Goal: Task Accomplishment & Management: Use online tool/utility

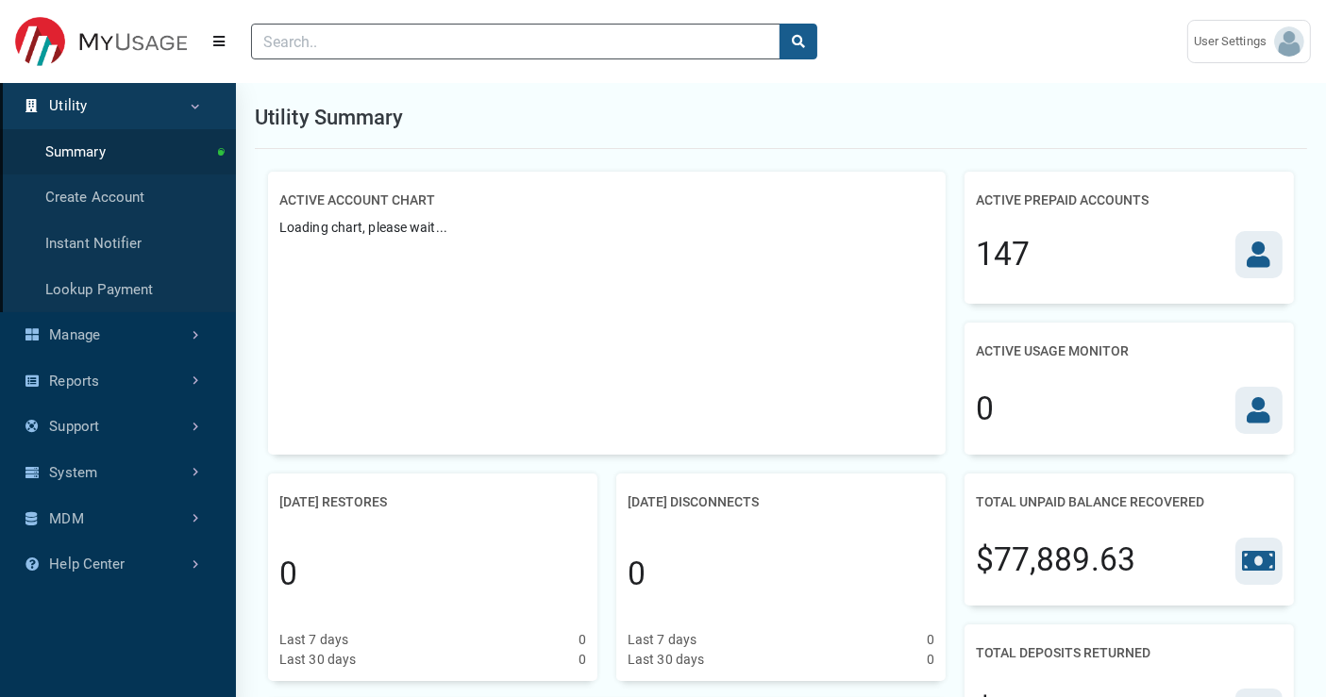
scroll to position [8, 0]
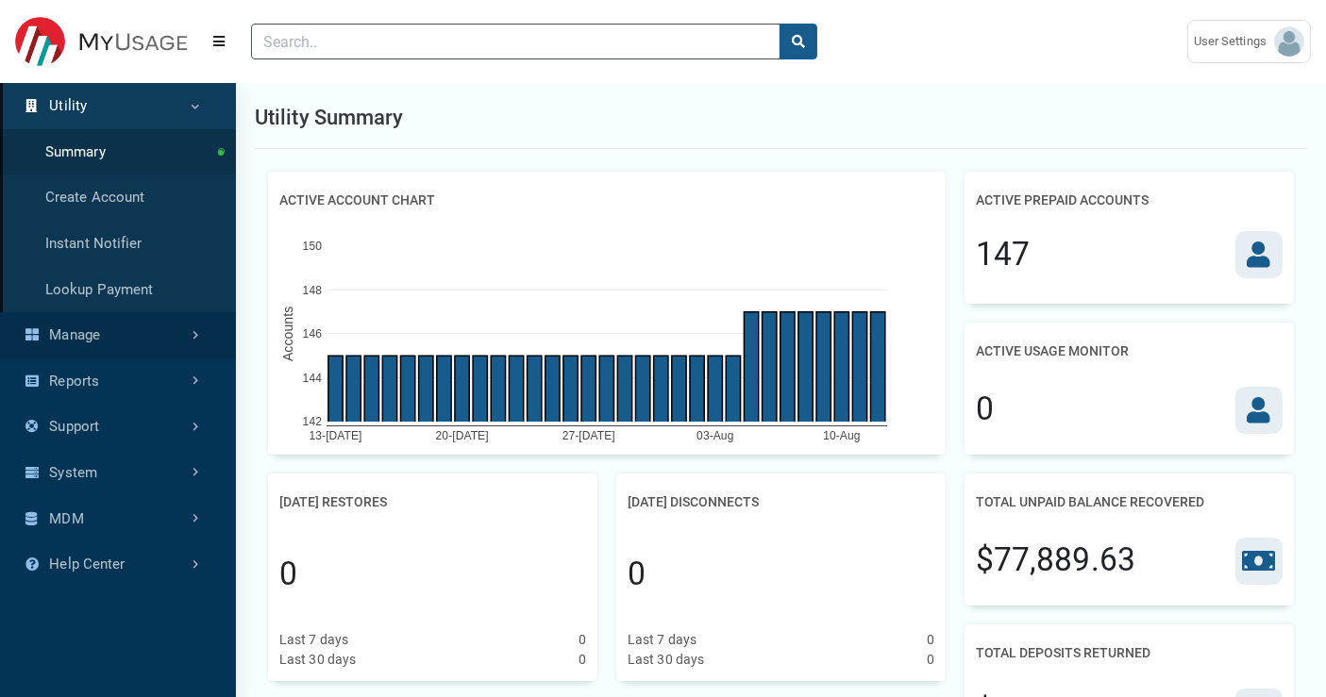
click at [186, 341] on link "Manage" at bounding box center [118, 335] width 236 height 46
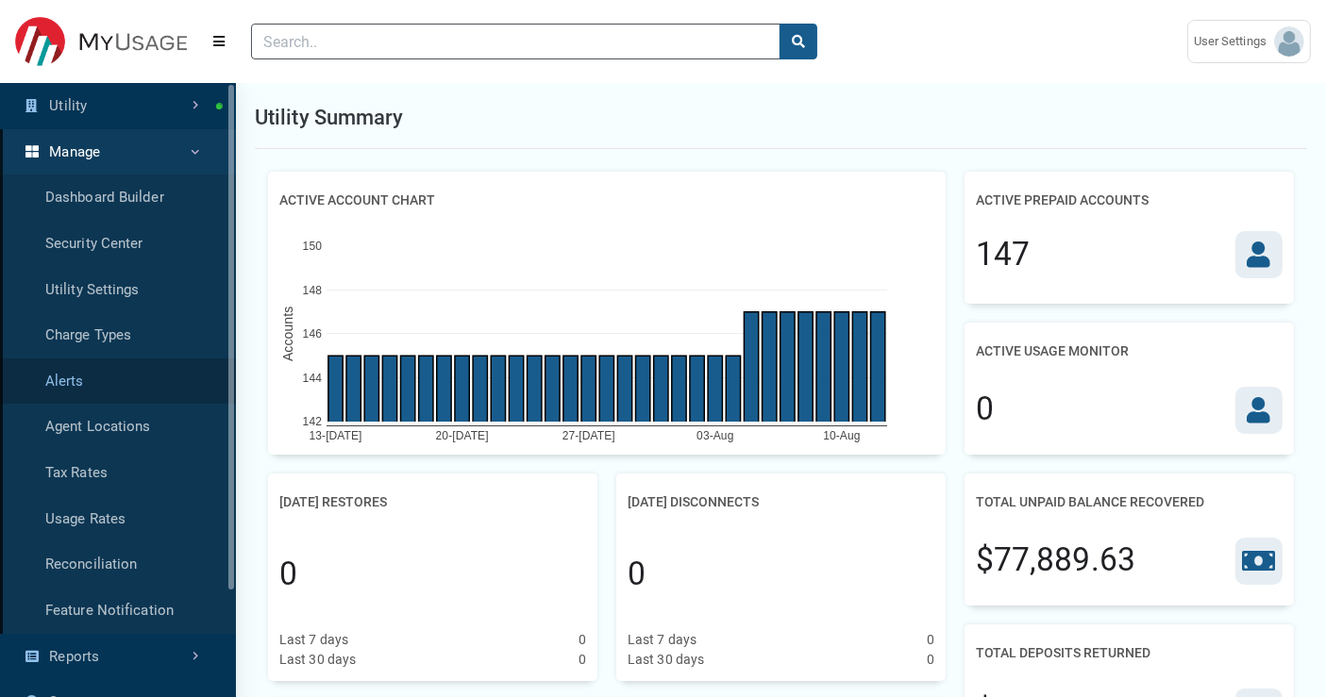
click at [151, 364] on link "Alerts" at bounding box center [118, 382] width 236 height 46
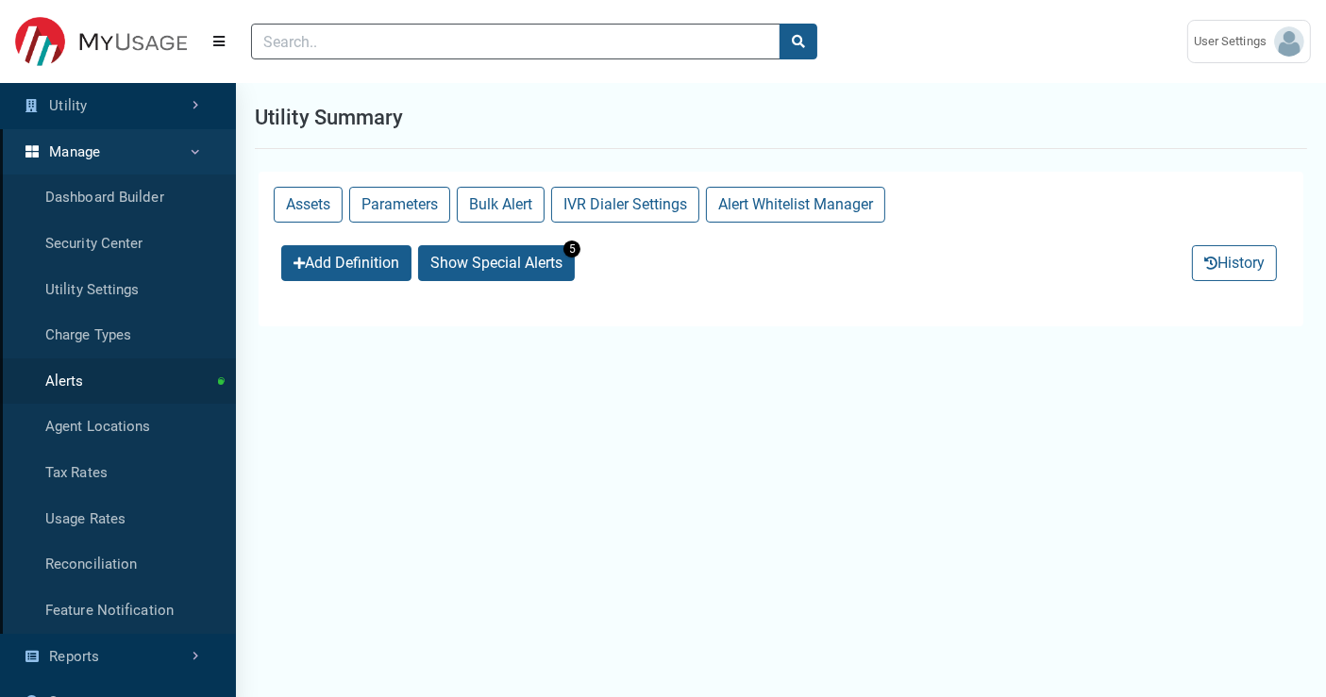
select select "25 per page"
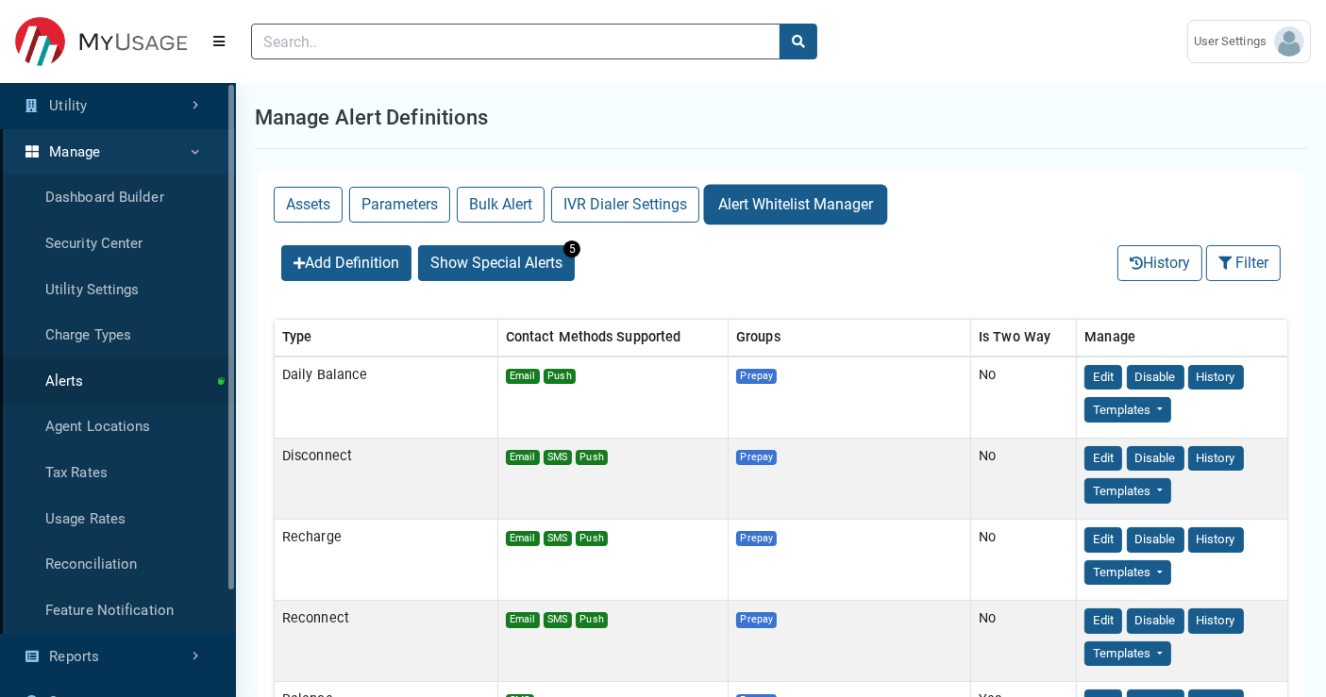
click at [817, 197] on button "Alert Whitelist Manager" at bounding box center [795, 205] width 179 height 36
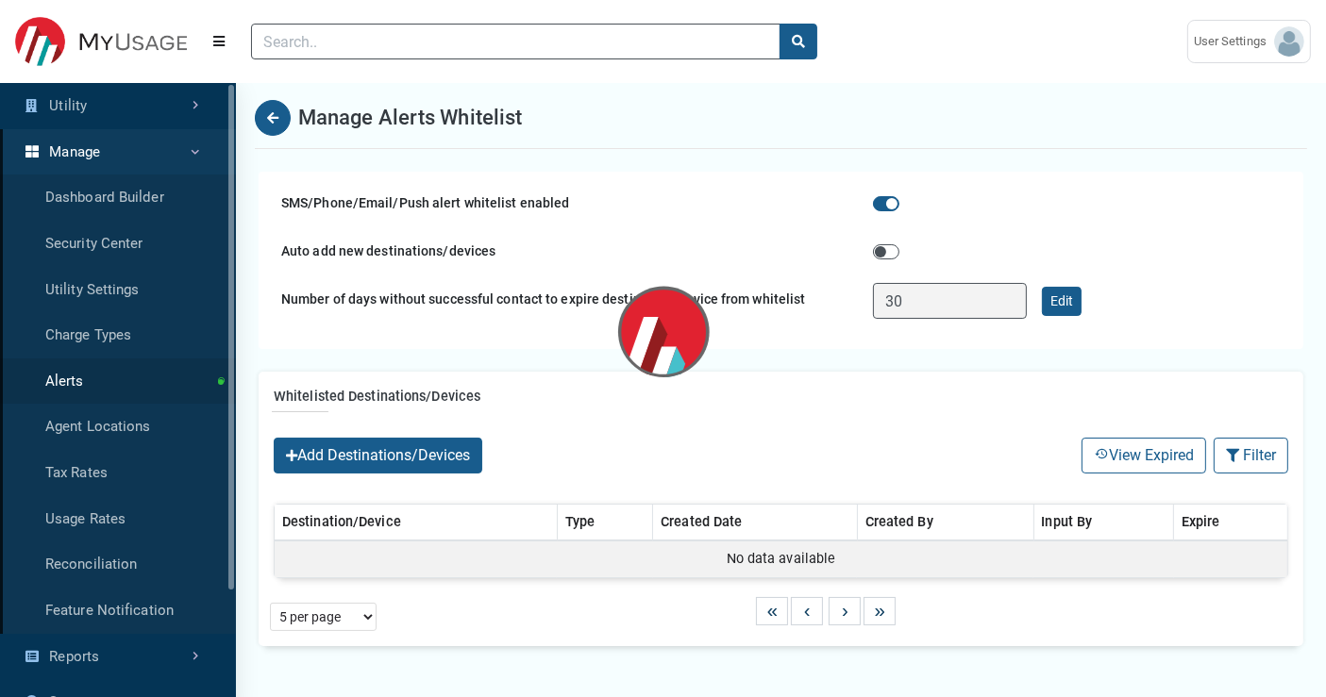
select select "25 per page"
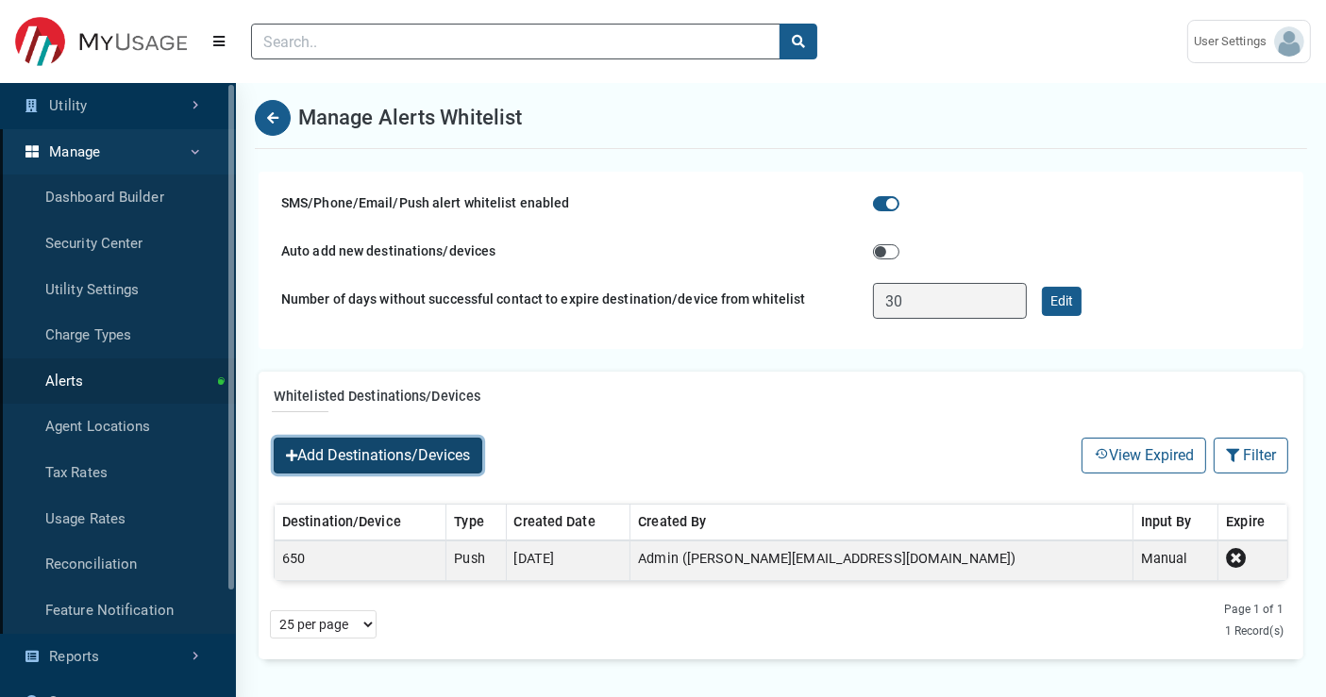
click at [436, 457] on button "Add Destinations/Devices" at bounding box center [378, 456] width 209 height 36
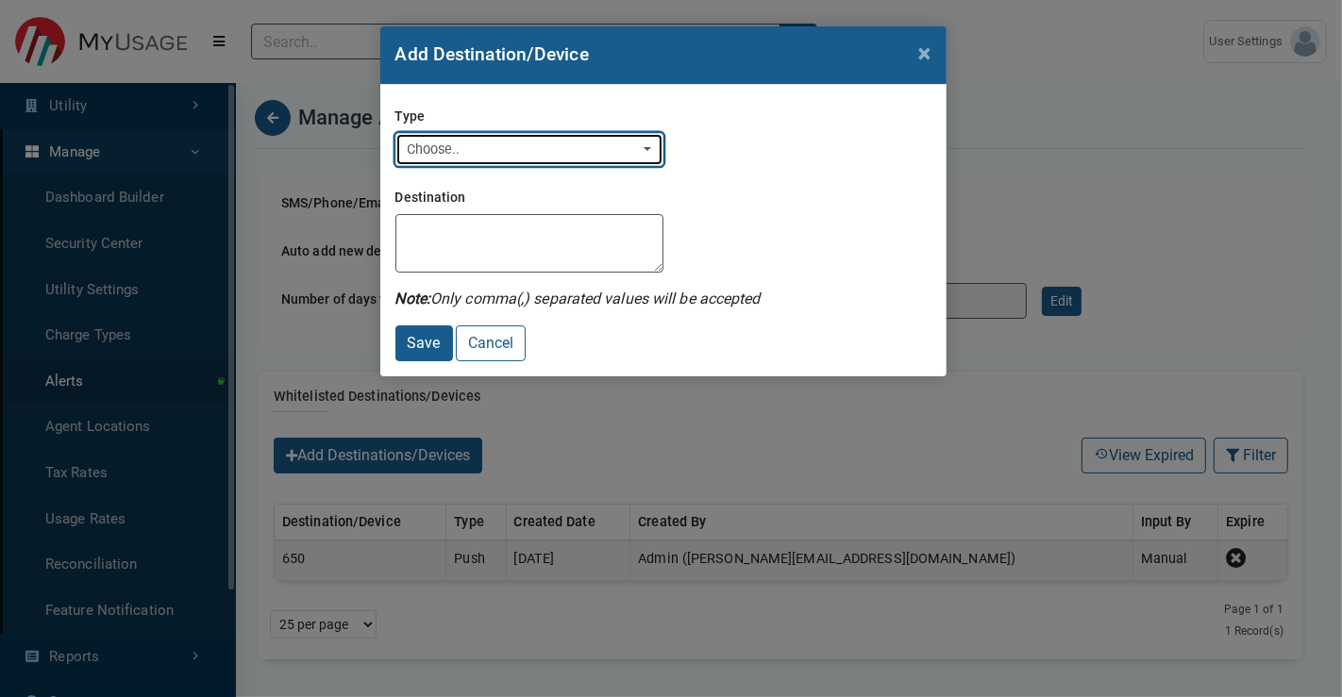
click at [613, 142] on div "Choose.." at bounding box center [524, 150] width 232 height 21
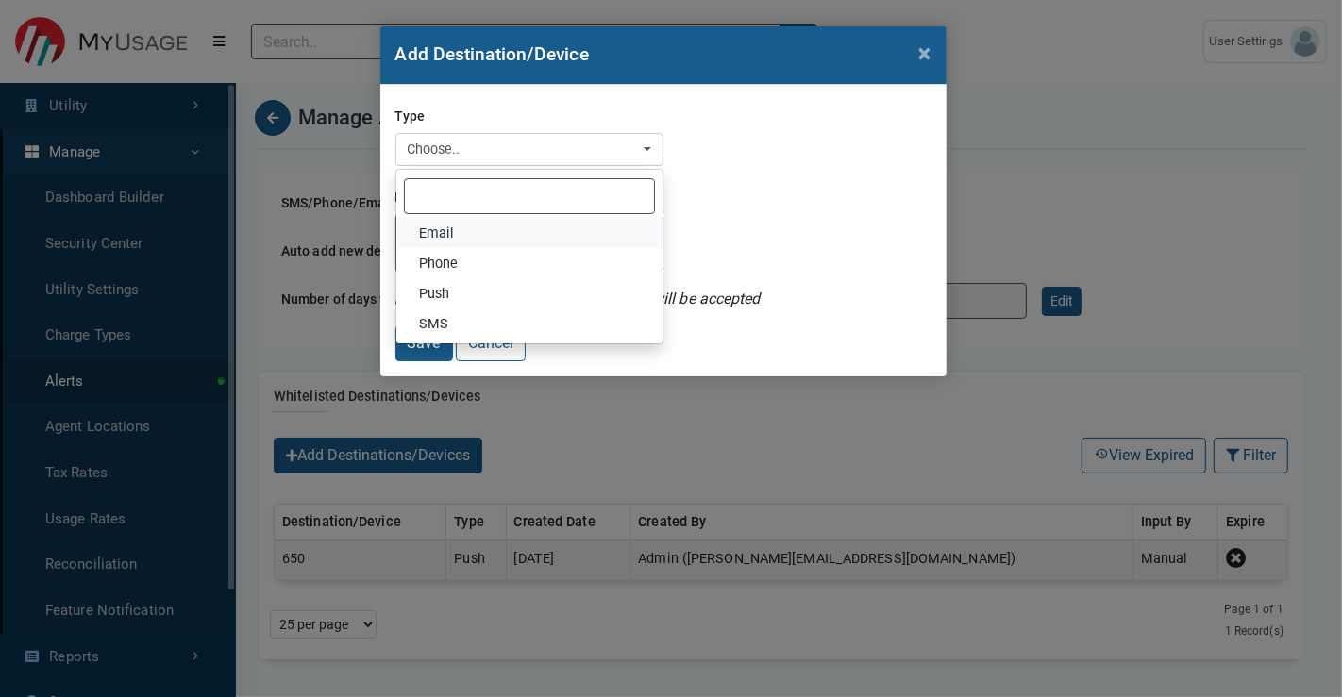
click at [479, 234] on link "Email" at bounding box center [529, 233] width 266 height 30
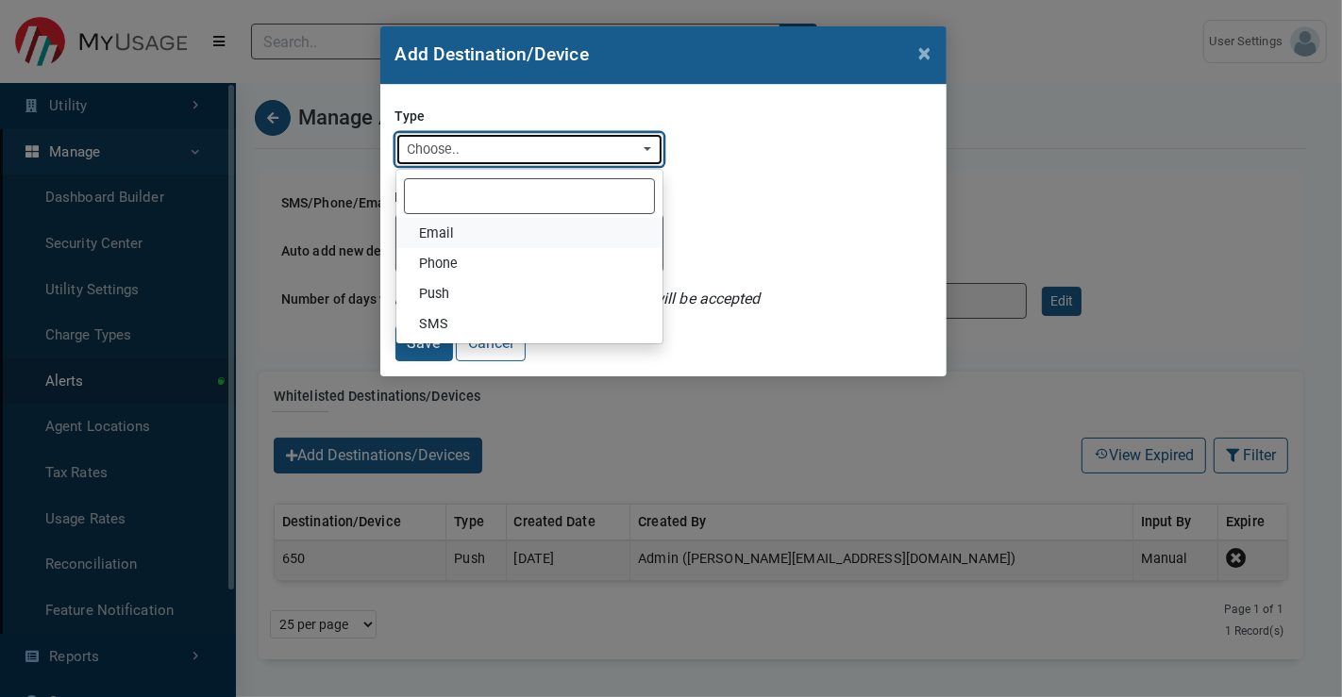
select select "Email"
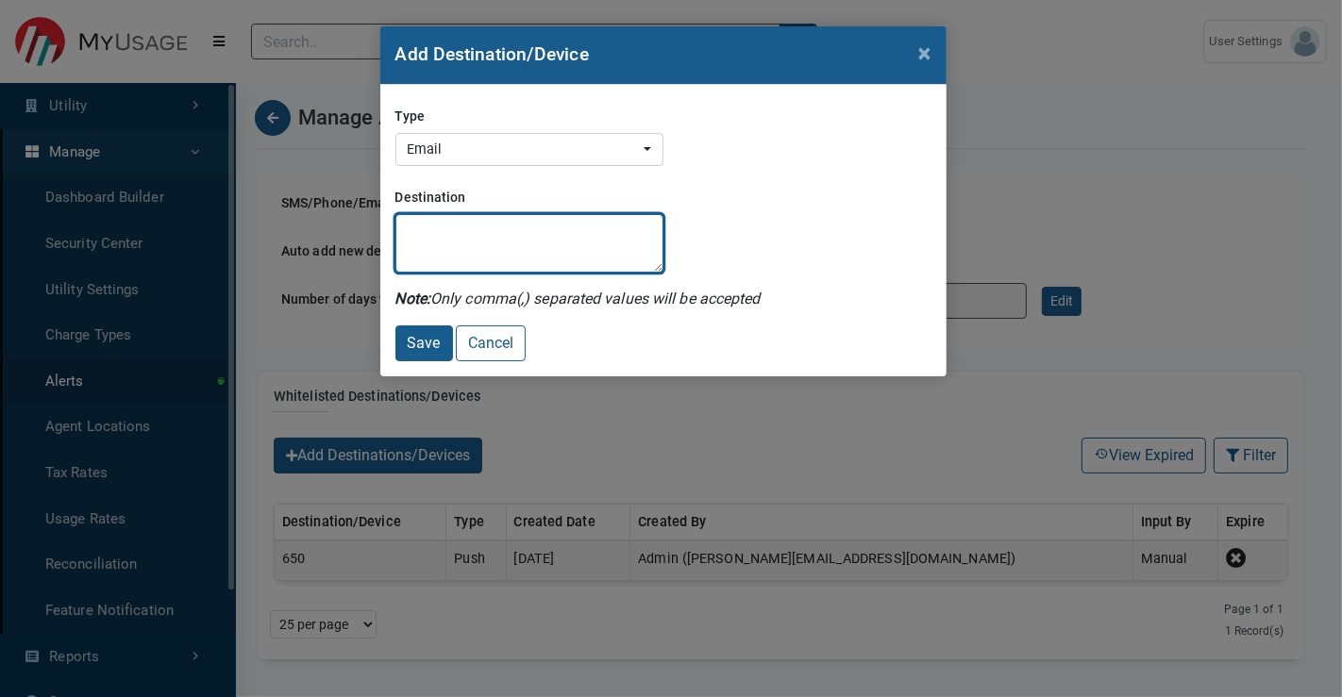
click at [434, 250] on textarea "Destination" at bounding box center [529, 243] width 268 height 58
type textarea "[PERSON_NAME][EMAIL_ADDRESS][PERSON_NAME][DOMAIN_NAME]"
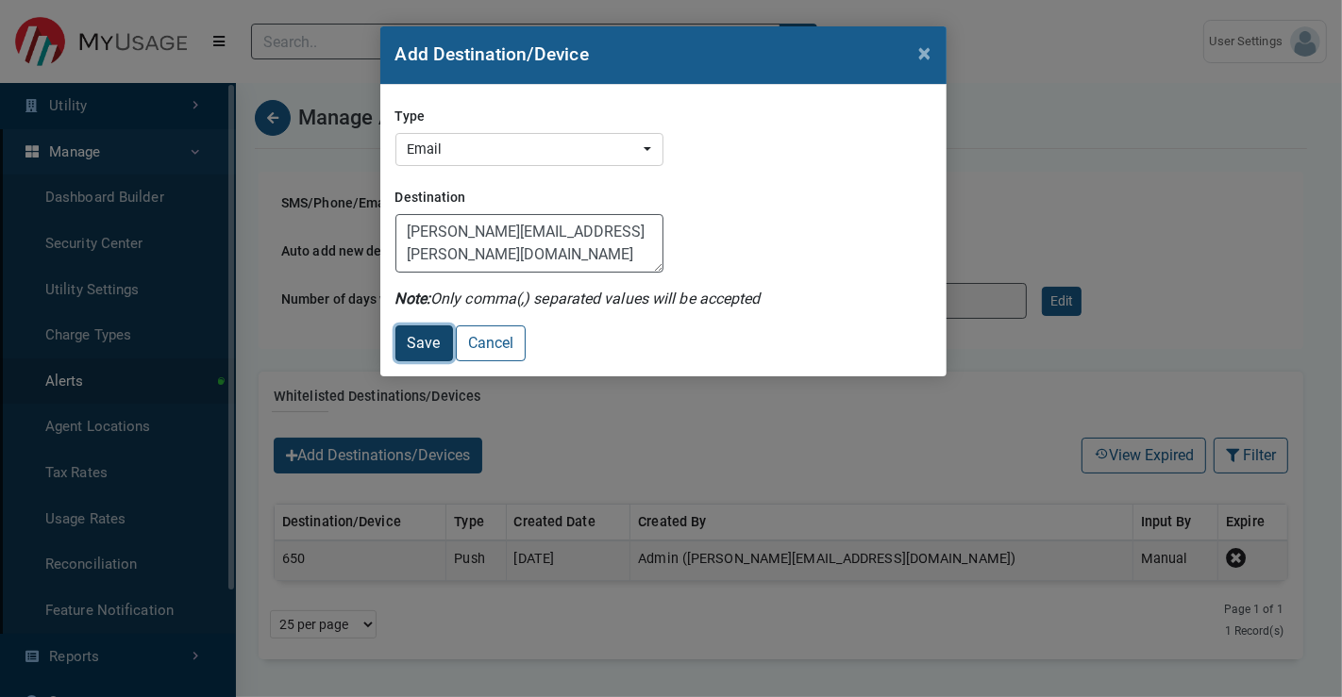
click at [434, 341] on button "Save" at bounding box center [424, 344] width 58 height 36
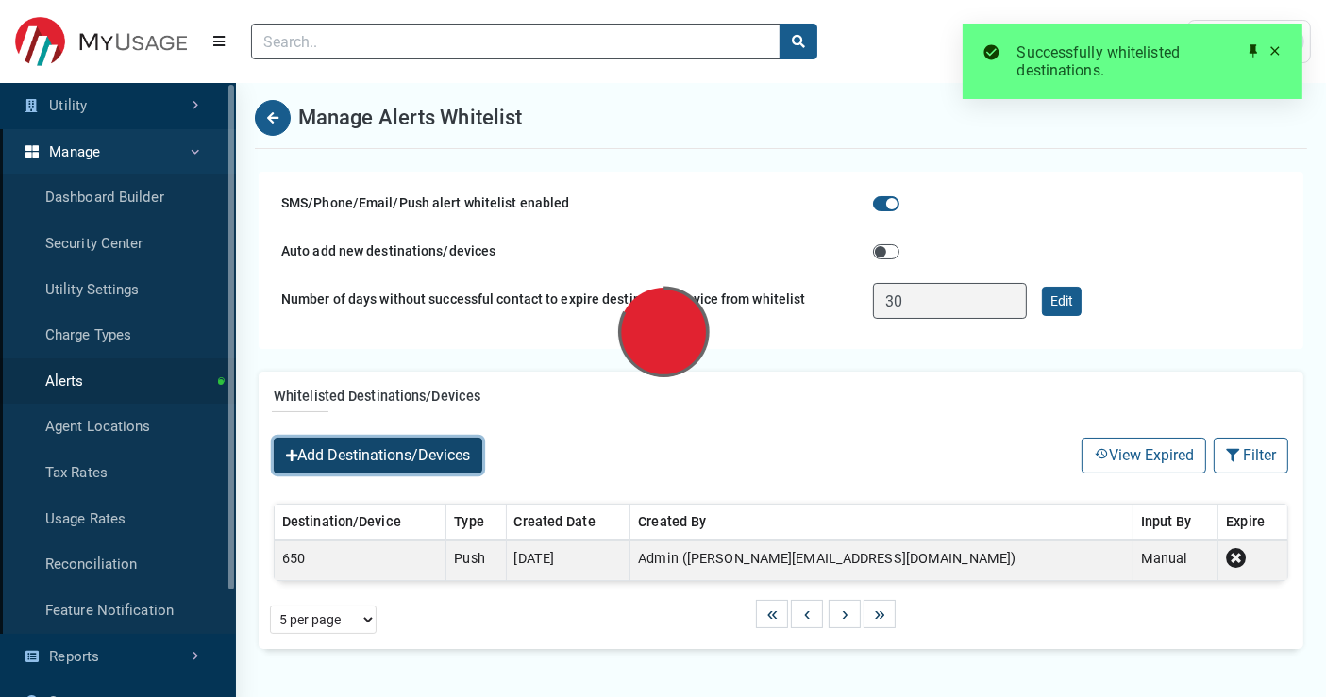
select select "25 per page"
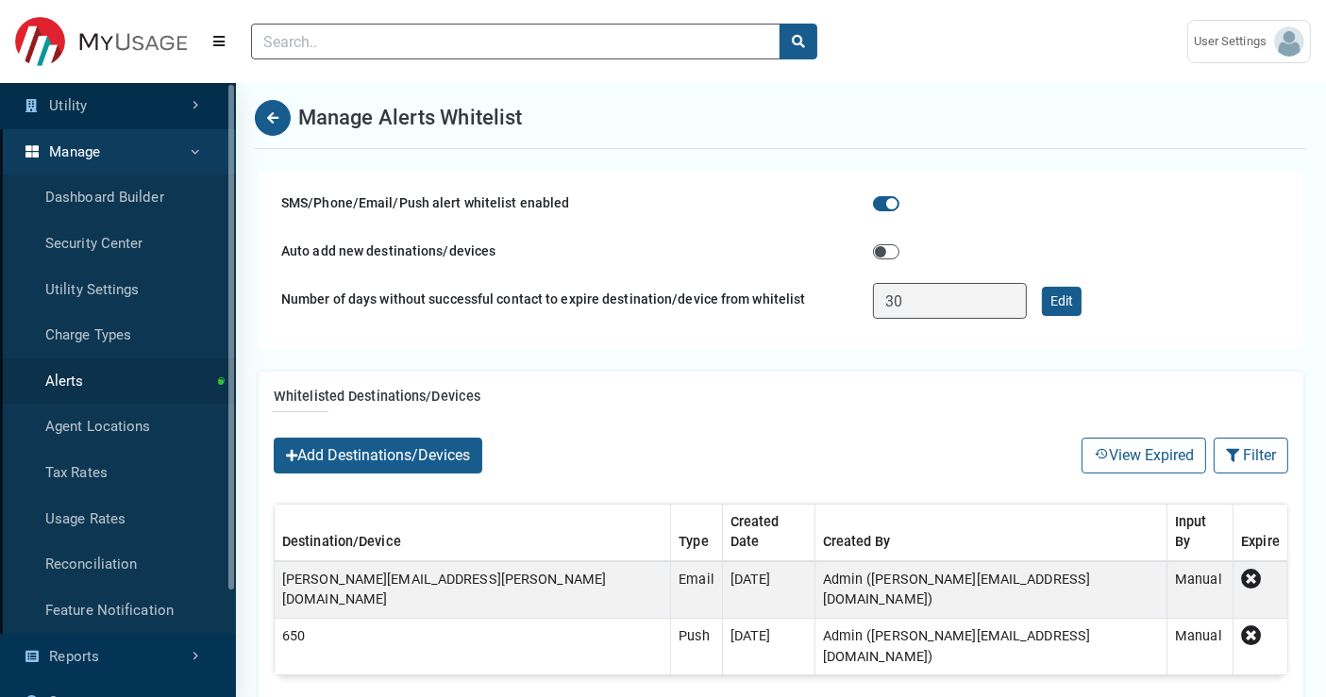
click at [196, 109] on link "Utility" at bounding box center [118, 106] width 236 height 46
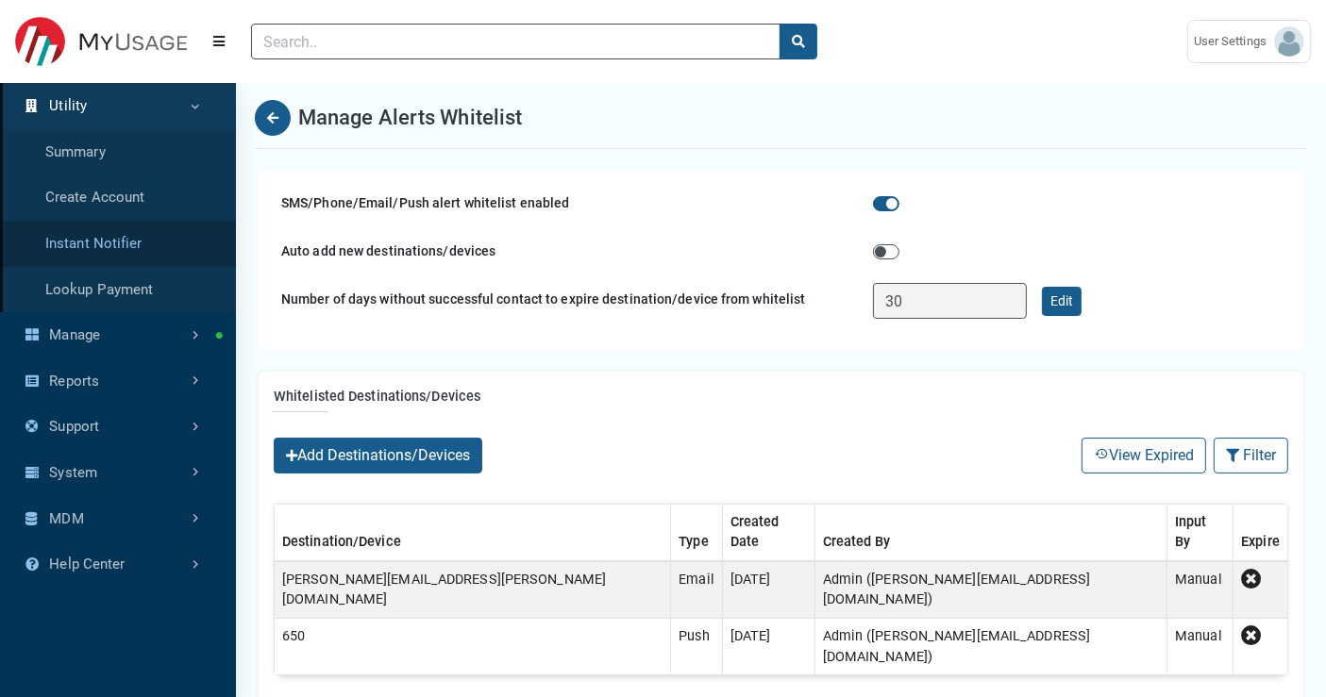
click at [126, 234] on link "Instant Notifier" at bounding box center [118, 244] width 236 height 46
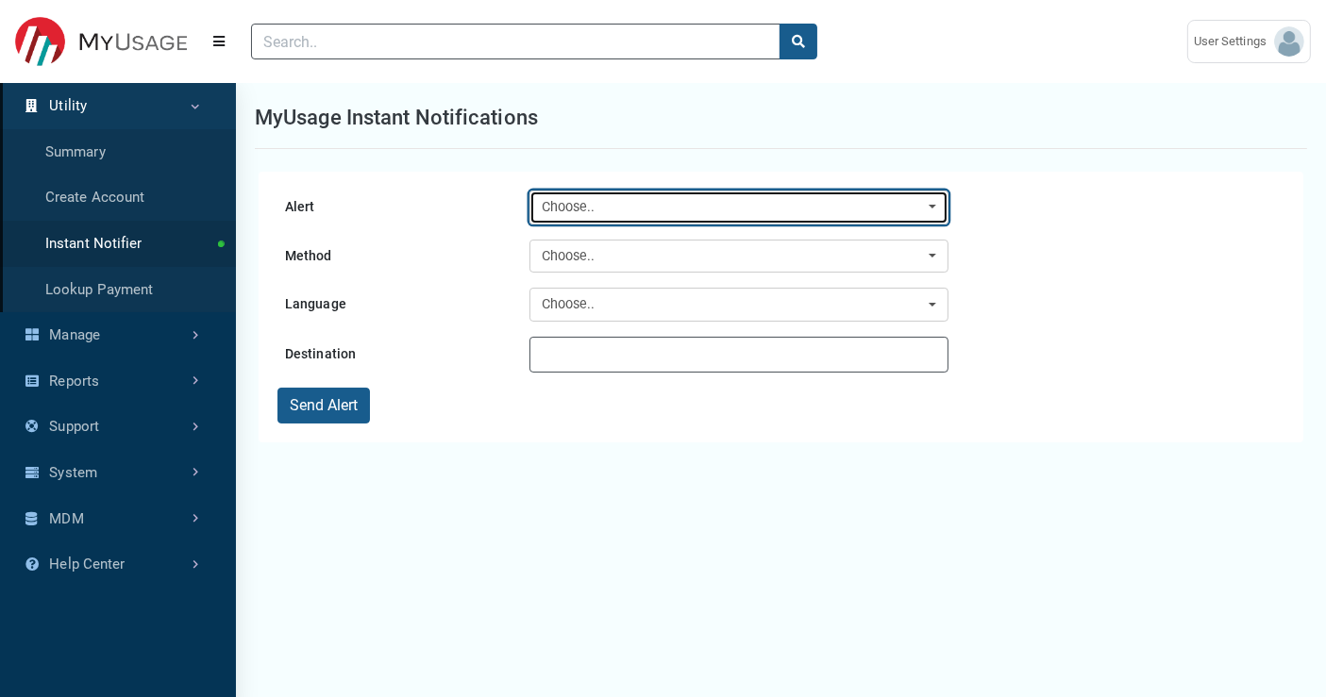
click at [730, 204] on div "Choose.." at bounding box center [734, 207] width 384 height 21
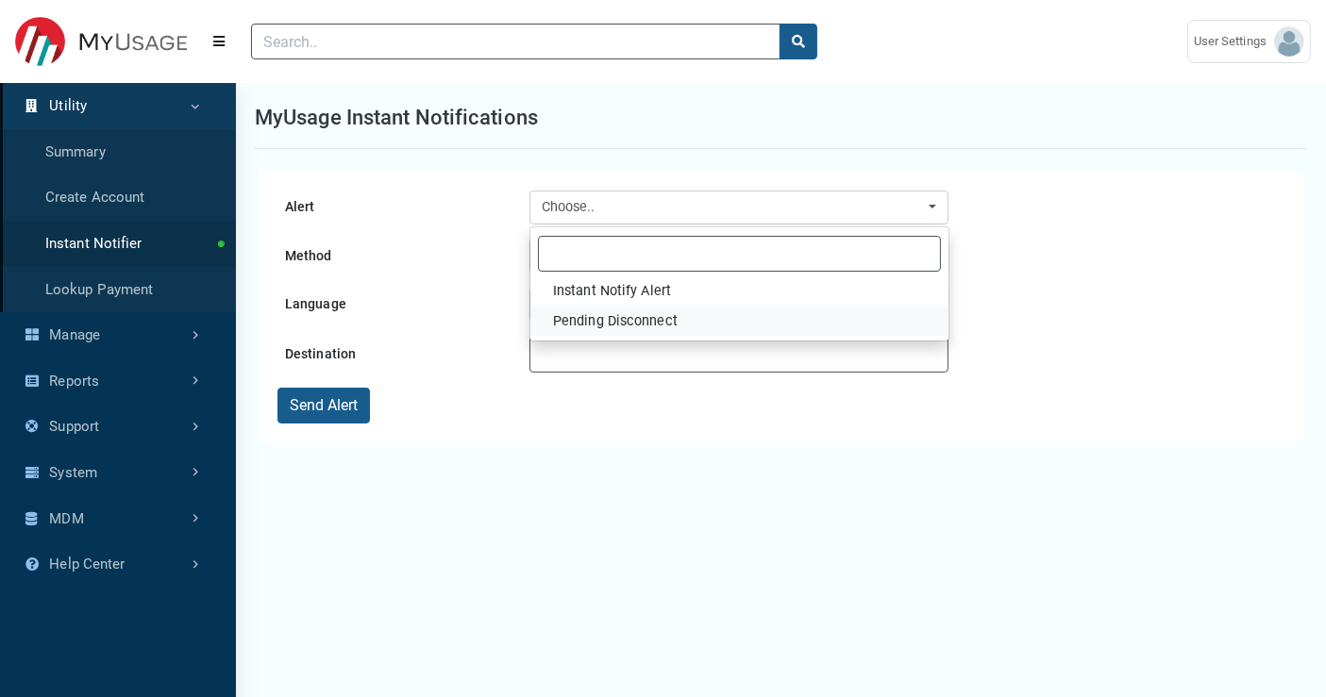
click at [647, 319] on span "Pending Disconnect" at bounding box center [615, 321] width 125 height 21
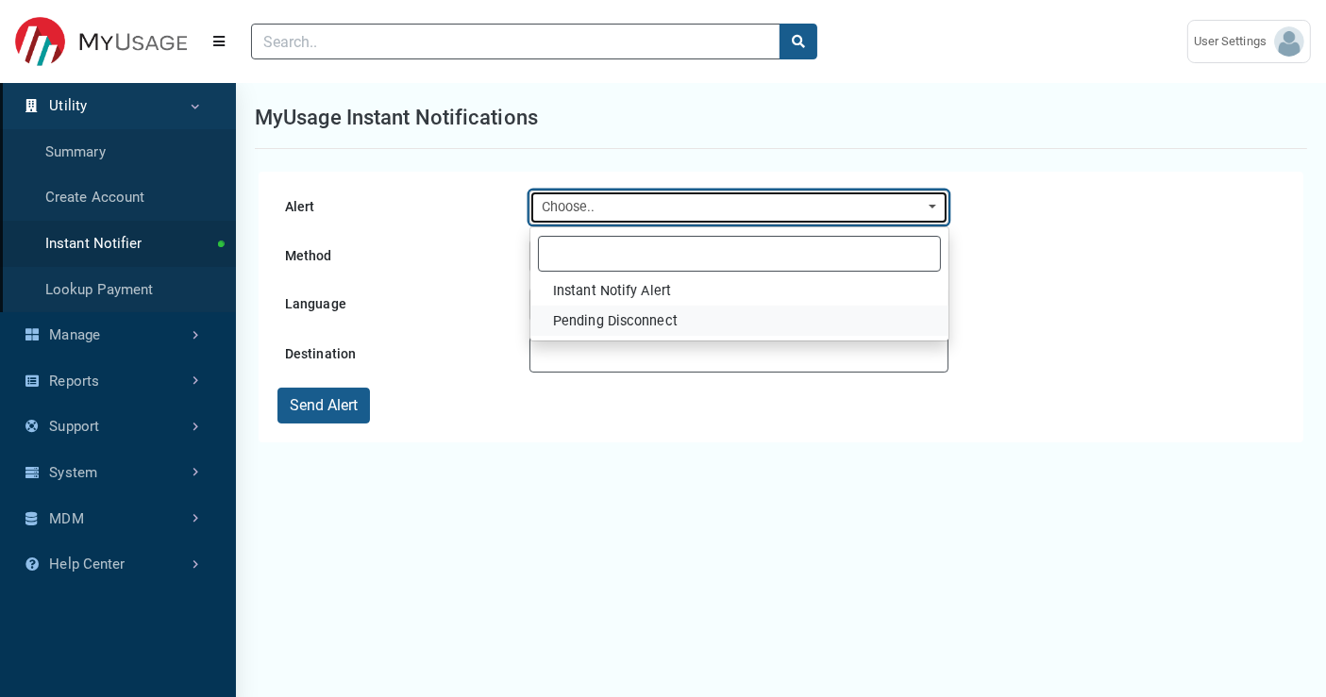
select select "15"
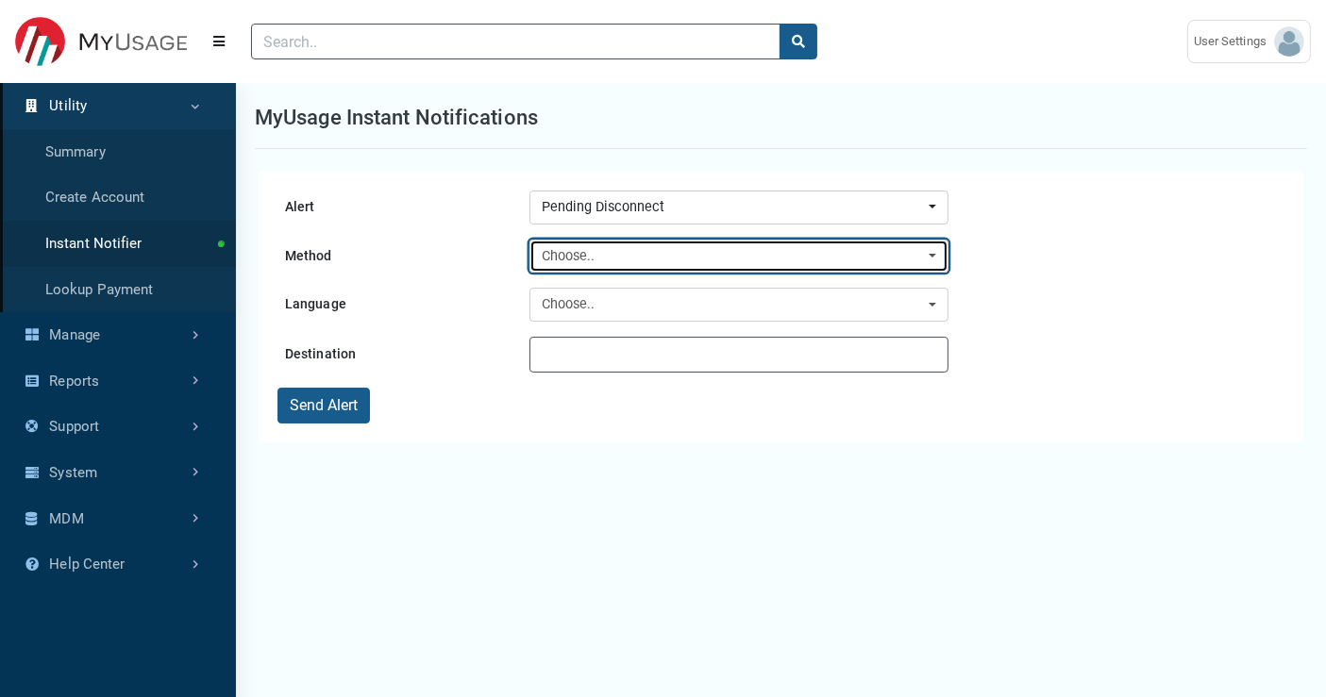
click at [692, 260] on div "Choose.." at bounding box center [734, 256] width 384 height 21
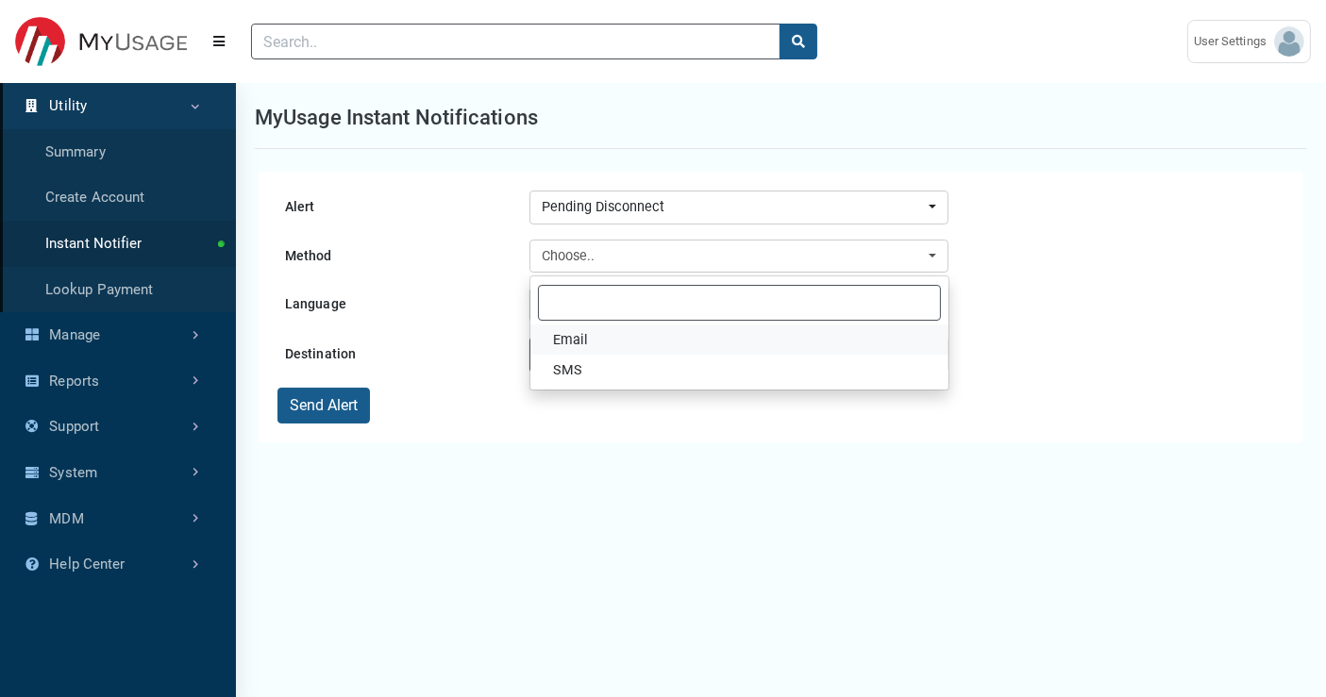
click at [632, 341] on link "Email" at bounding box center [739, 340] width 418 height 30
select select "Email"
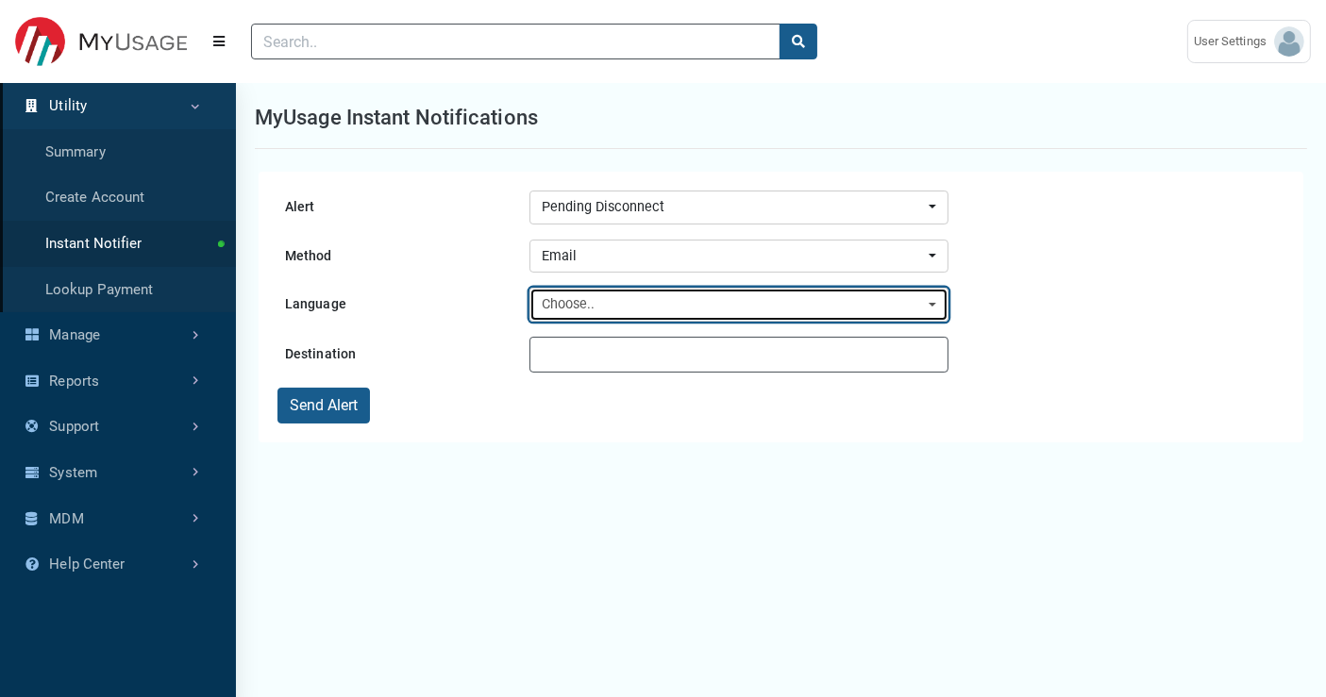
click at [593, 310] on div "Choose.." at bounding box center [734, 304] width 384 height 21
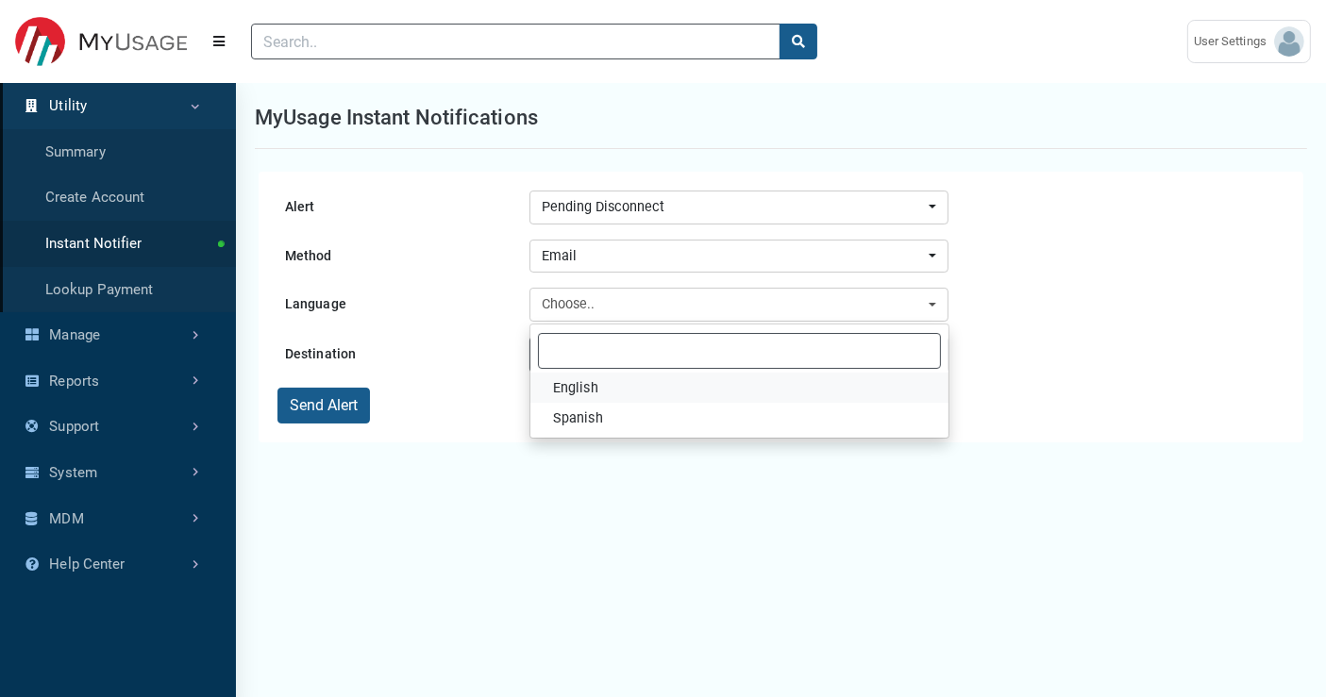
click at [568, 388] on span "English" at bounding box center [575, 388] width 45 height 21
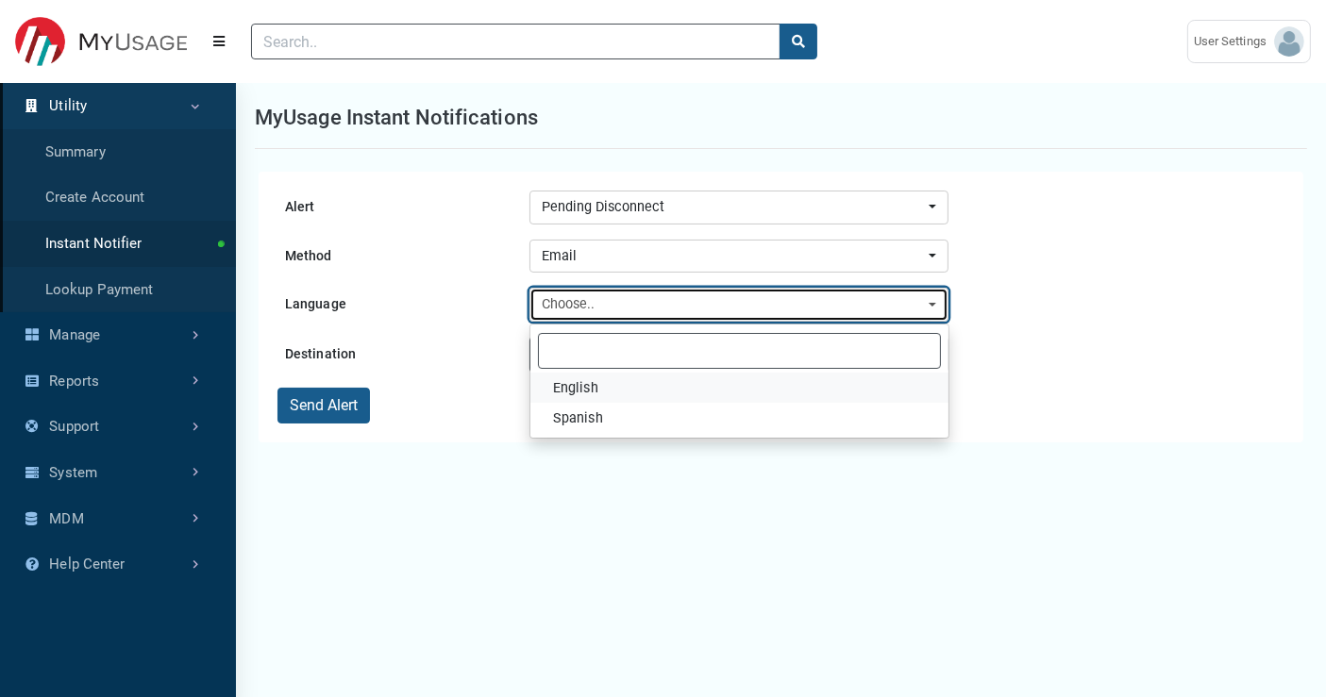
select select "en-us"
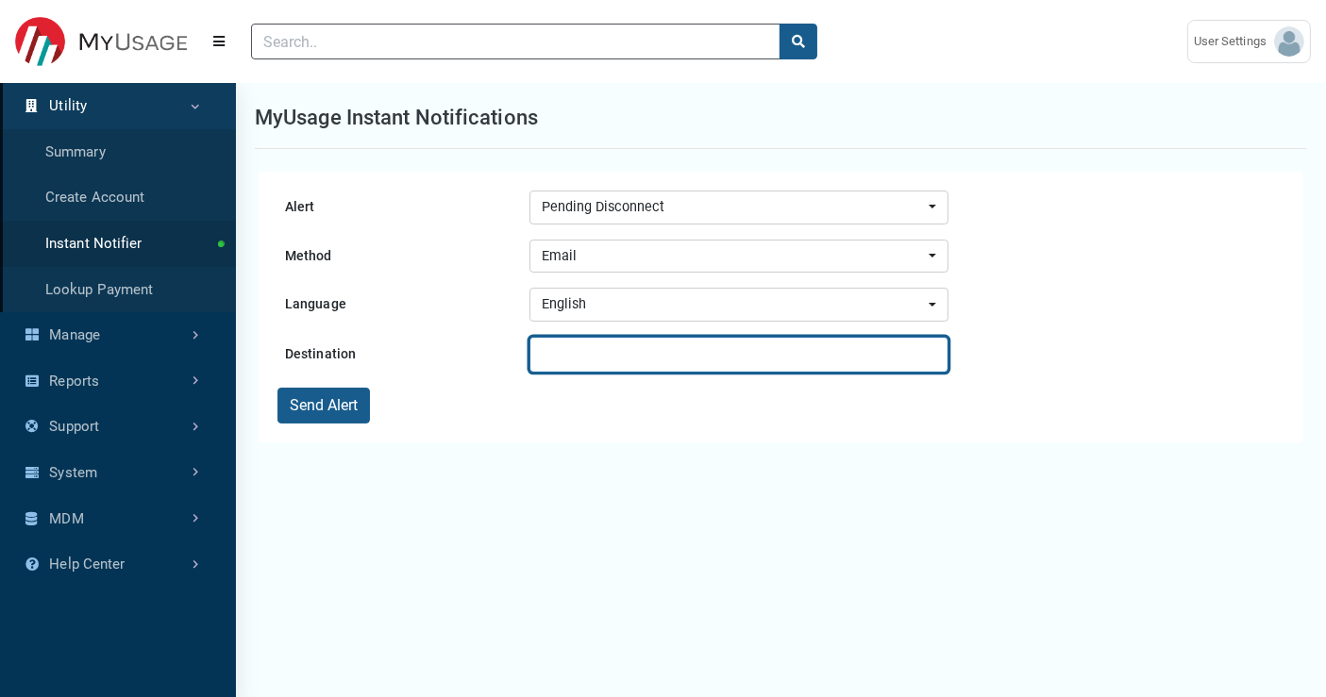
click at [599, 368] on input "text" at bounding box center [739, 355] width 420 height 36
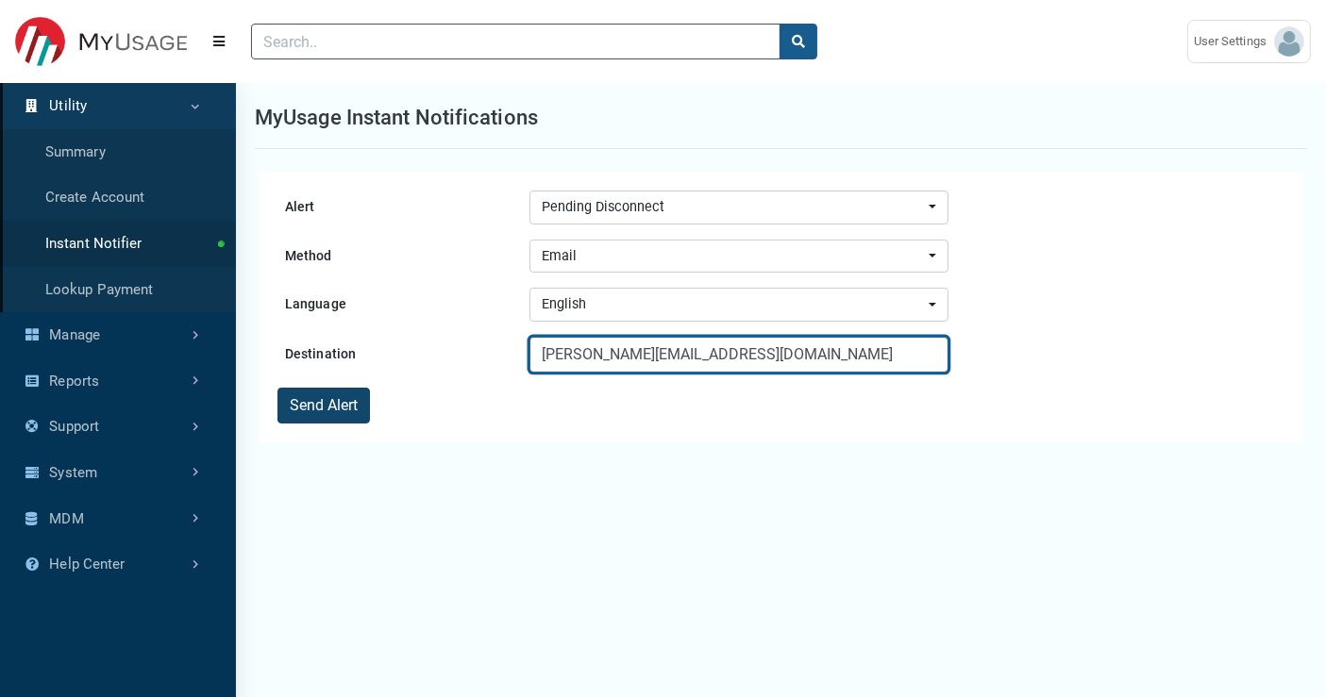
type input "[PERSON_NAME][EMAIL_ADDRESS][DOMAIN_NAME]"
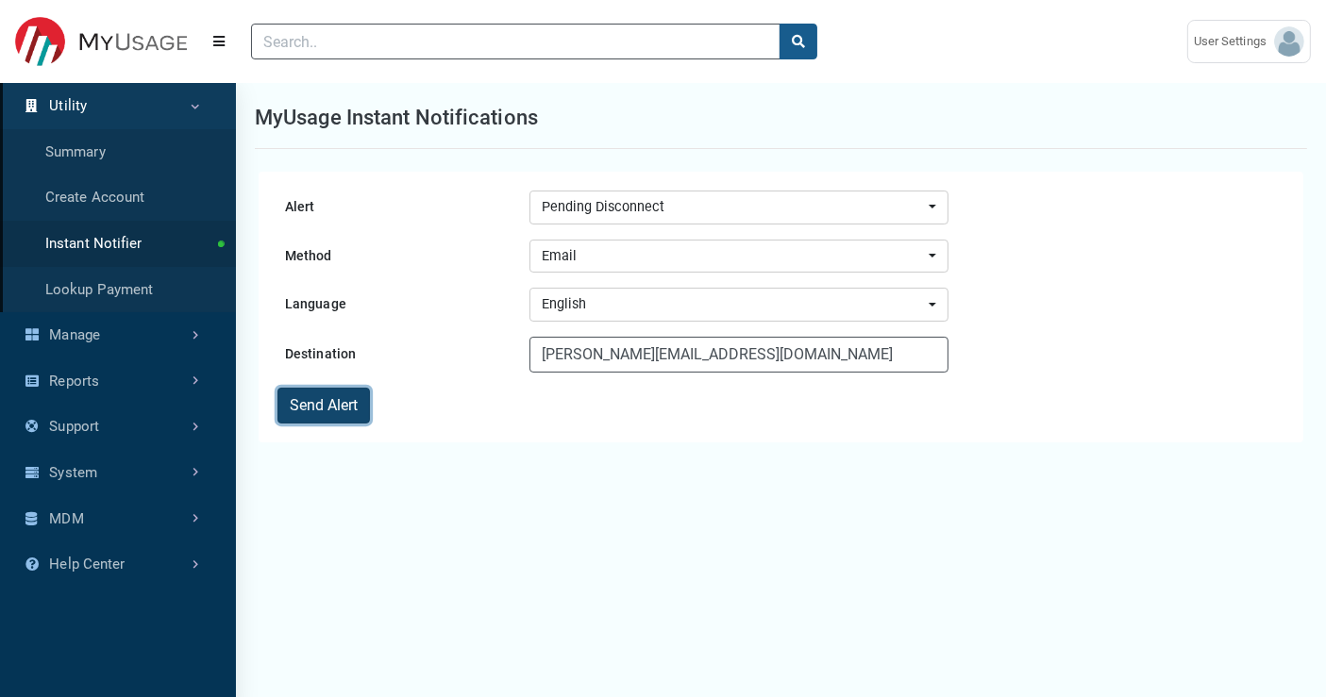
click at [337, 410] on button "Send Alert" at bounding box center [323, 406] width 92 height 36
